Goal: Find specific page/section: Find specific page/section

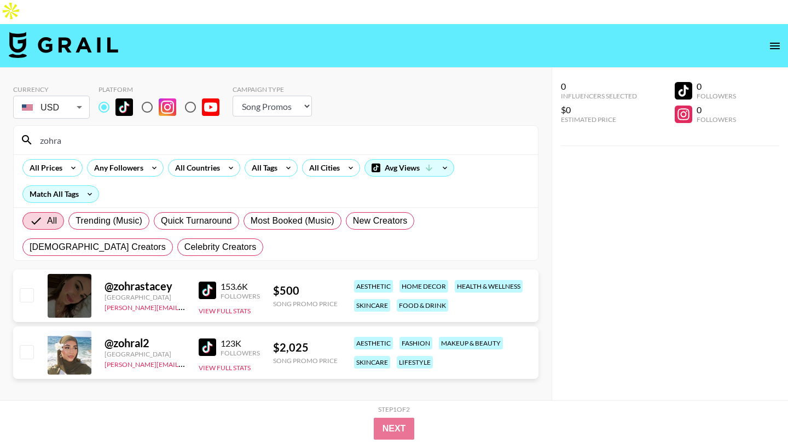
select select "Song"
click at [90, 131] on input "zohra" at bounding box center [282, 140] width 498 height 18
type input "z"
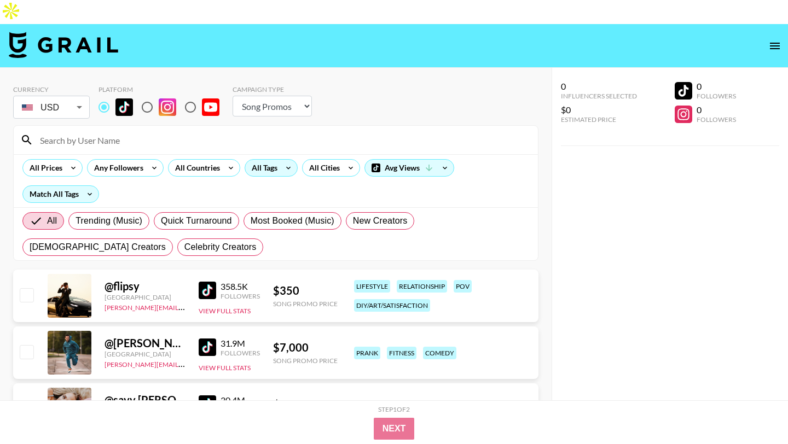
click at [274, 160] on div "All Tags" at bounding box center [262, 168] width 34 height 16
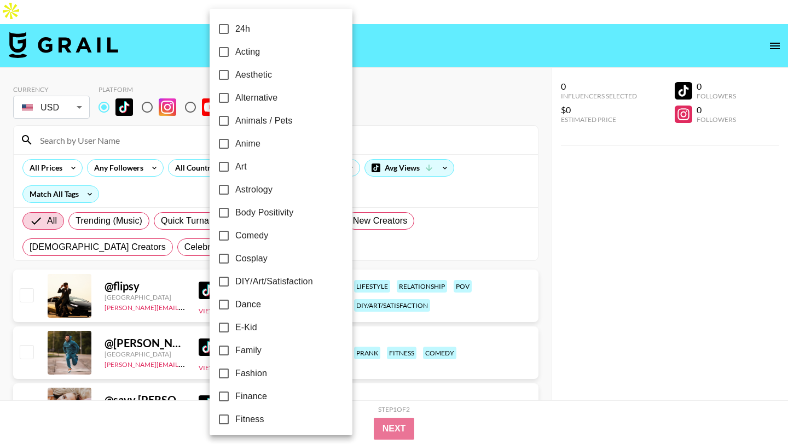
click at [222, 97] on input "Alternative" at bounding box center [223, 97] width 23 height 23
checkbox input "true"
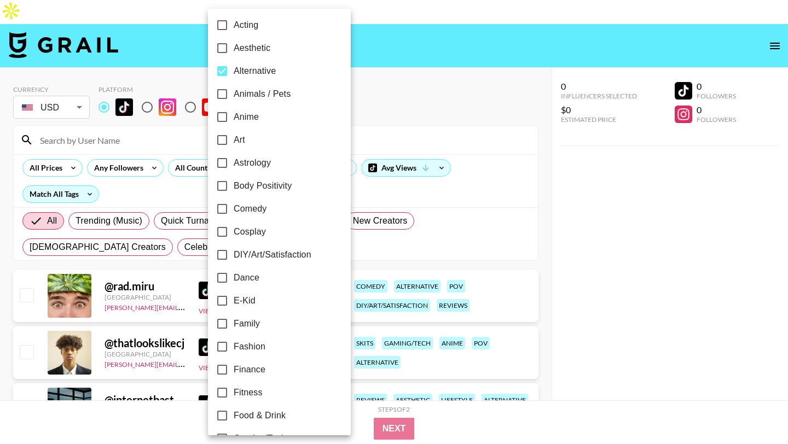
scroll to position [36, 0]
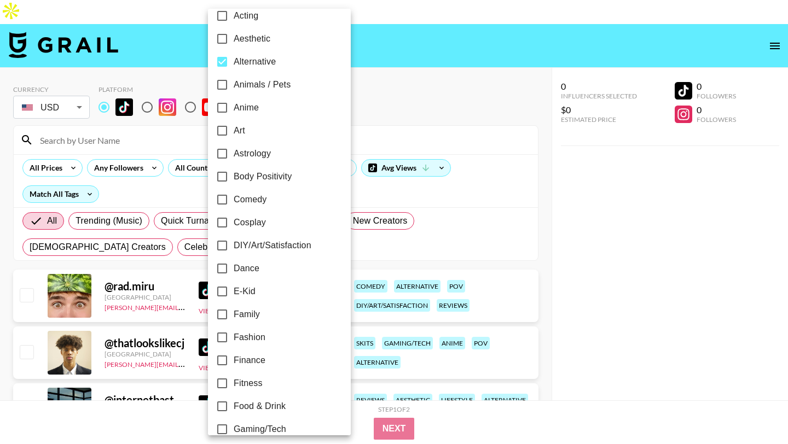
click at [222, 287] on input "E-Kid" at bounding box center [222, 291] width 23 height 23
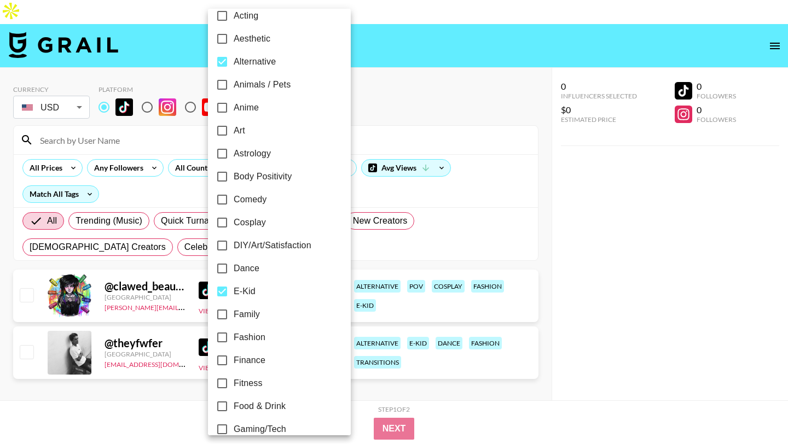
click at [223, 291] on input "E-Kid" at bounding box center [222, 291] width 23 height 23
checkbox input "false"
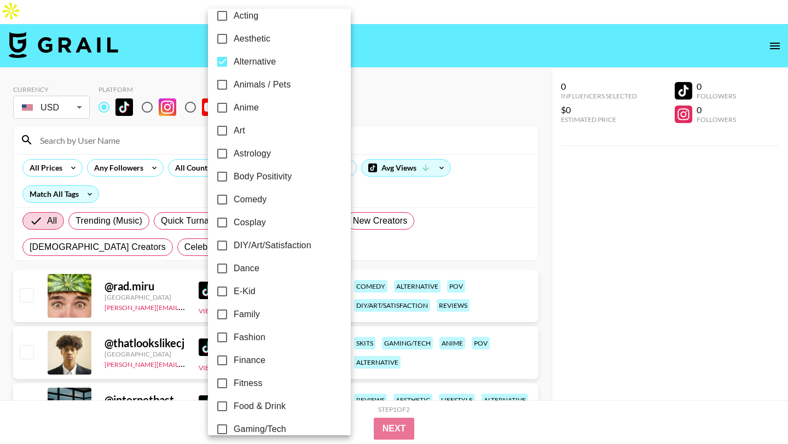
click at [36, 197] on div at bounding box center [394, 222] width 788 height 444
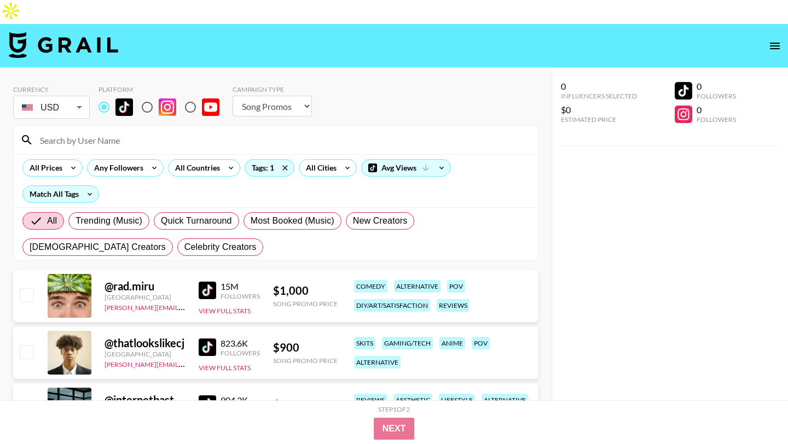
click at [36, 214] on input "All" at bounding box center [39, 220] width 18 height 13
click at [57, 186] on div "Match All Tags" at bounding box center [60, 194] width 75 height 16
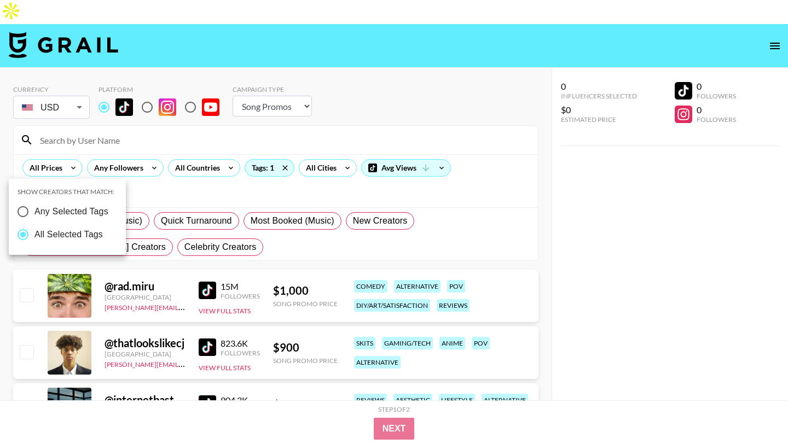
click at [24, 211] on input "Any Selected Tags" at bounding box center [22, 211] width 23 height 23
radio input "true"
radio input "false"
click at [310, 145] on div at bounding box center [394, 222] width 788 height 444
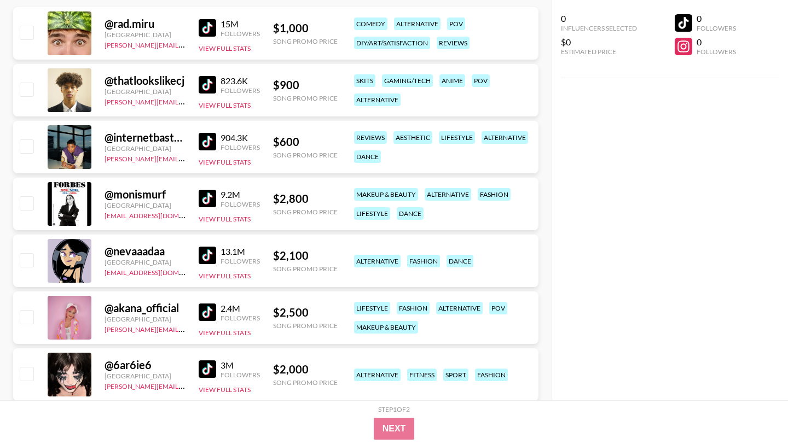
scroll to position [315, 0]
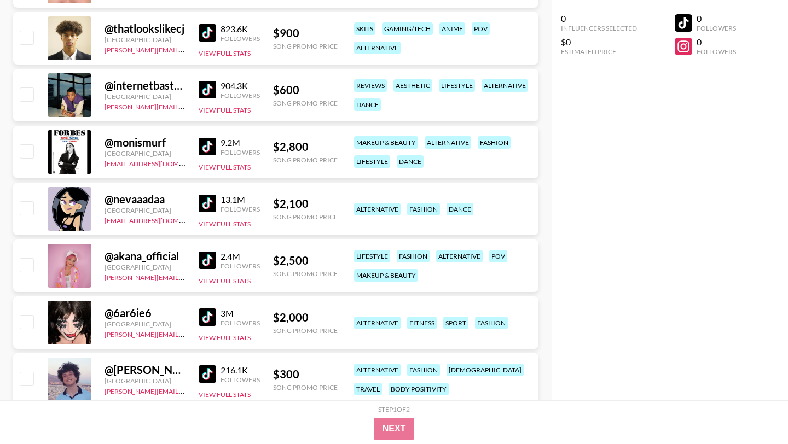
click at [202, 309] on img at bounding box center [208, 318] width 18 height 18
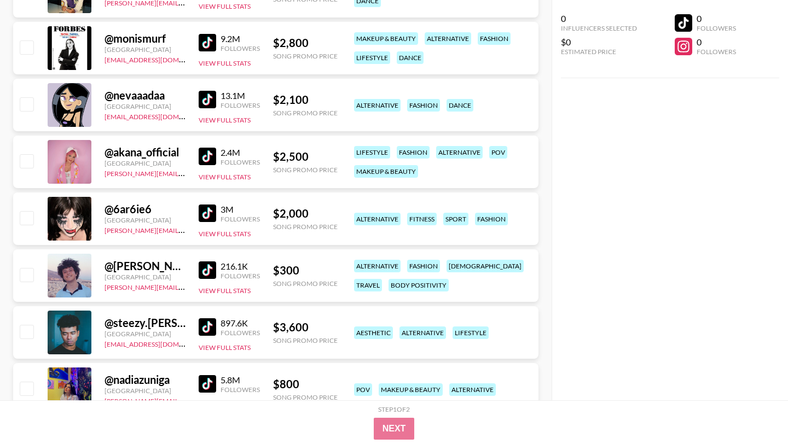
scroll to position [0, 0]
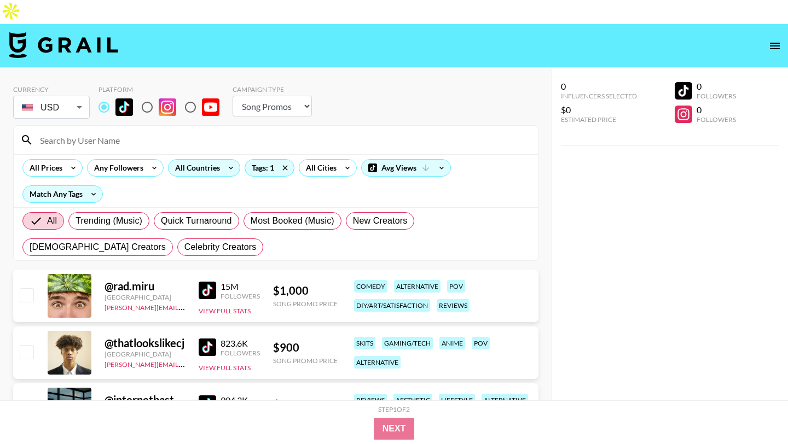
click at [184, 160] on div "All Countries" at bounding box center [195, 168] width 54 height 16
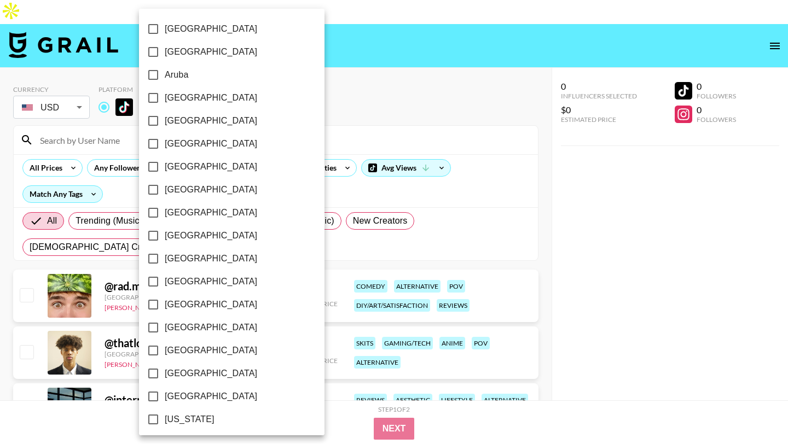
scroll to position [832, 0]
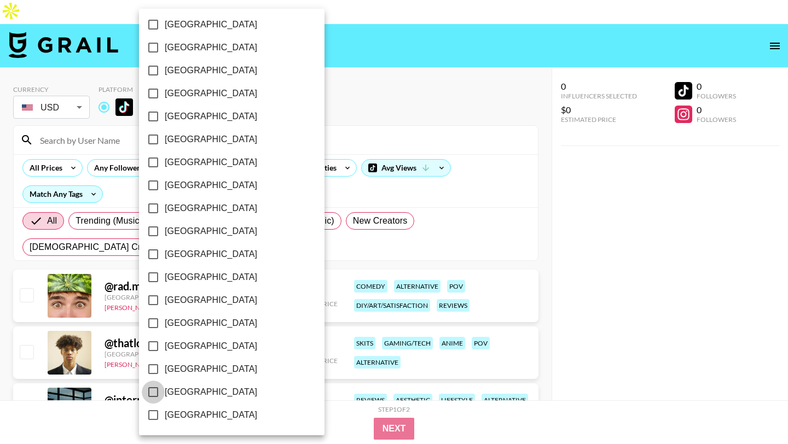
click at [153, 393] on input "[GEOGRAPHIC_DATA]" at bounding box center [153, 392] width 23 height 23
checkbox input "true"
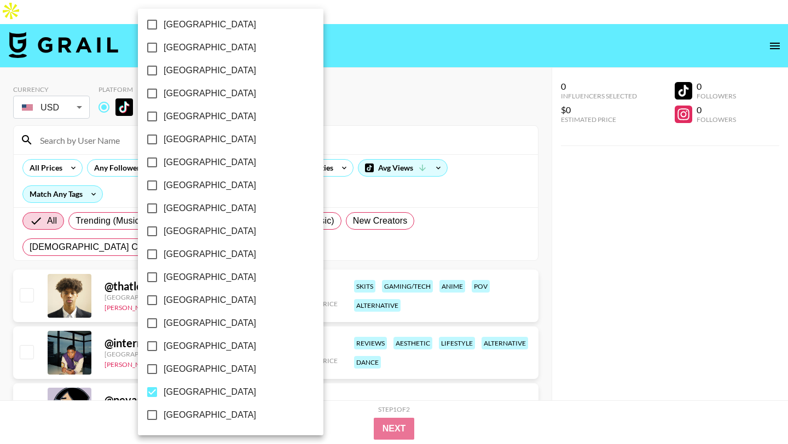
click at [716, 299] on div at bounding box center [394, 222] width 788 height 444
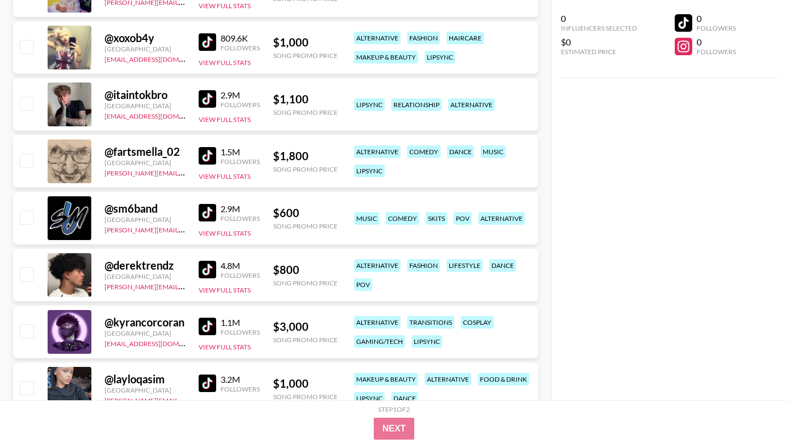
scroll to position [757, 0]
